Goal: Navigation & Orientation: Find specific page/section

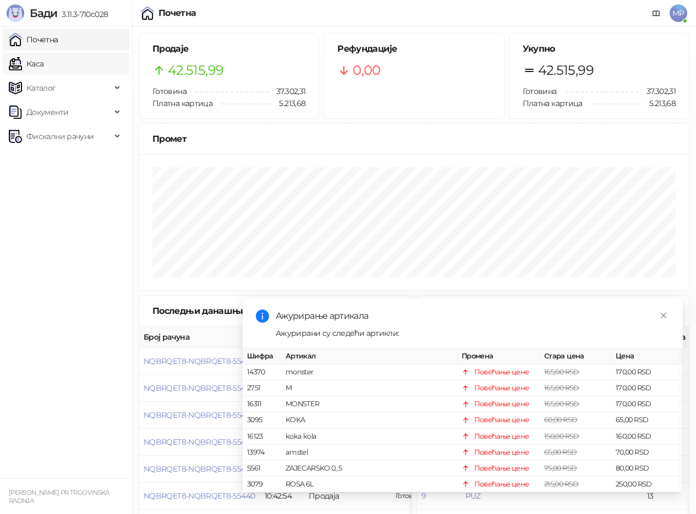
click at [43, 65] on link "Каса" at bounding box center [26, 64] width 35 height 22
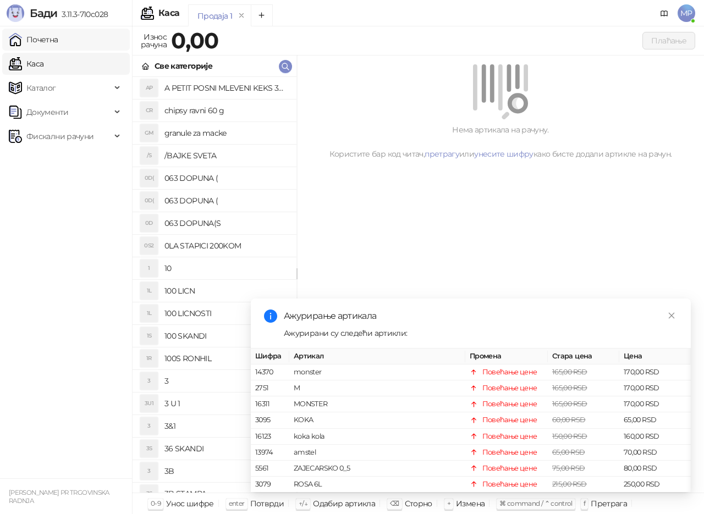
click at [58, 41] on link "Почетна" at bounding box center [34, 40] width 50 height 22
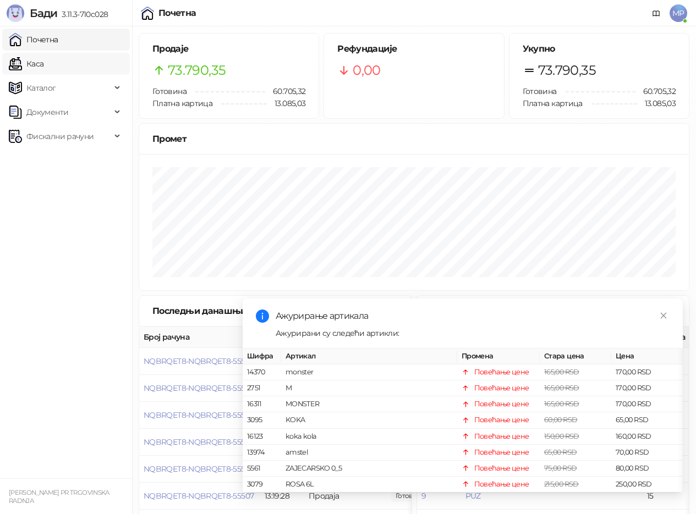
click at [43, 63] on link "Каса" at bounding box center [26, 64] width 35 height 22
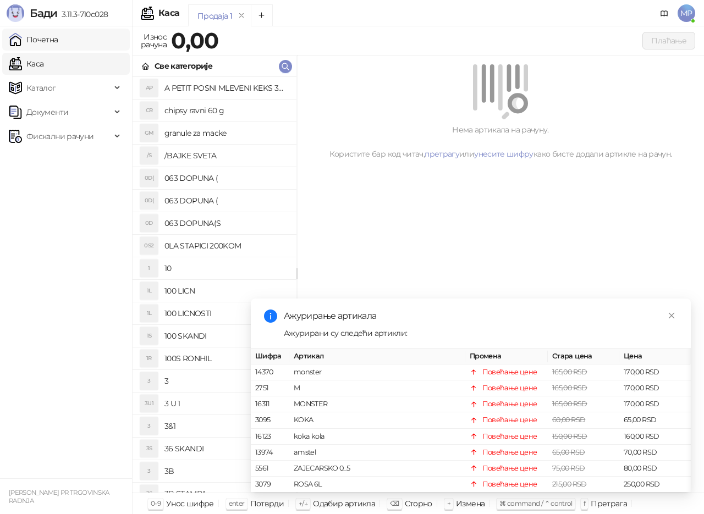
click at [58, 41] on link "Почетна" at bounding box center [34, 40] width 50 height 22
